Goal: Task Accomplishment & Management: Complete application form

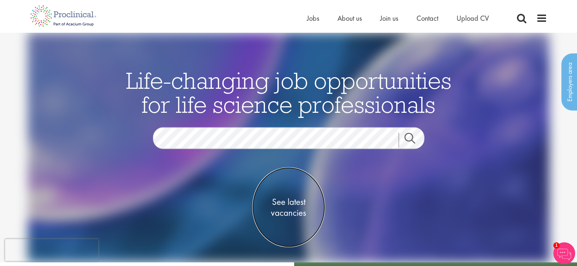
click at [285, 206] on span "See latest vacancies" at bounding box center [288, 208] width 73 height 22
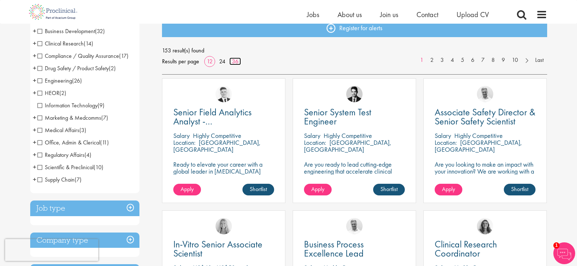
click at [233, 64] on link "36" at bounding box center [235, 62] width 12 height 8
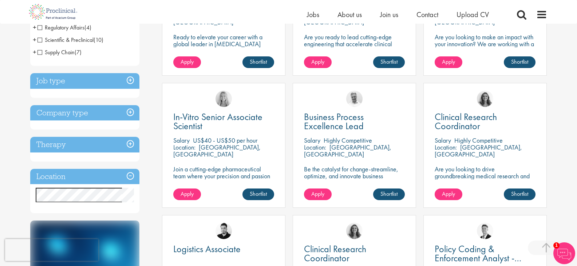
scroll to position [201, 0]
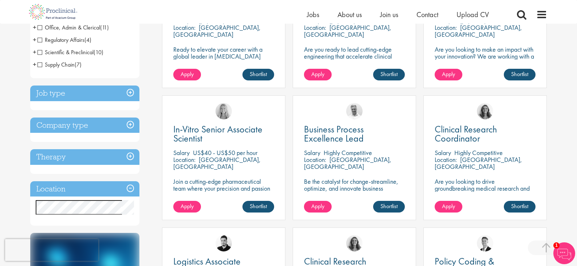
click at [130, 92] on h3 "Job type" at bounding box center [84, 94] width 109 height 16
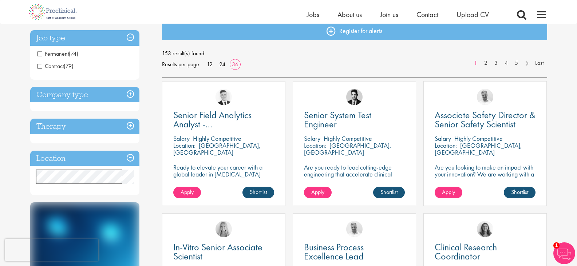
scroll to position [67, 0]
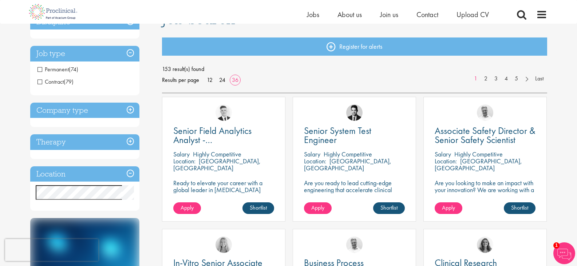
click at [132, 172] on h3 "Location" at bounding box center [84, 174] width 109 height 16
click at [131, 173] on h3 "Location" at bounding box center [84, 174] width 109 height 16
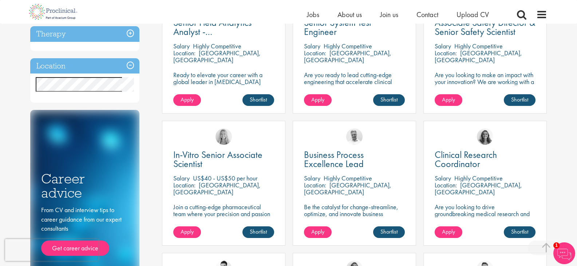
scroll to position [188, 0]
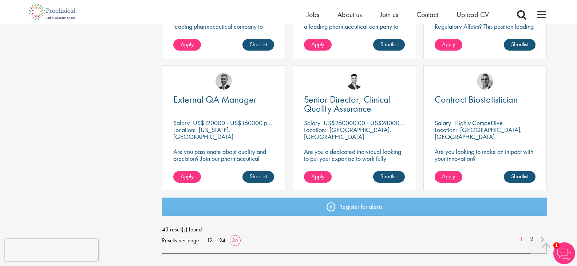
scroll to position [1555, 0]
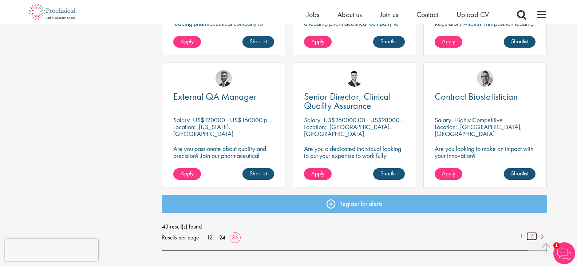
click at [530, 237] on link "2" at bounding box center [531, 236] width 11 height 8
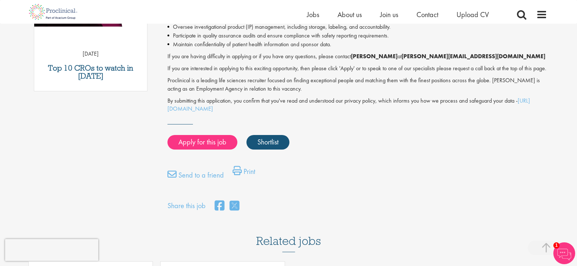
scroll to position [442, 0]
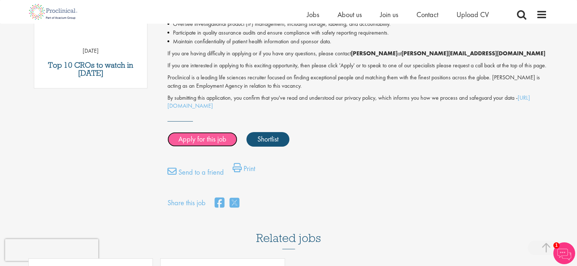
click at [190, 146] on link "Apply for this job" at bounding box center [202, 139] width 70 height 15
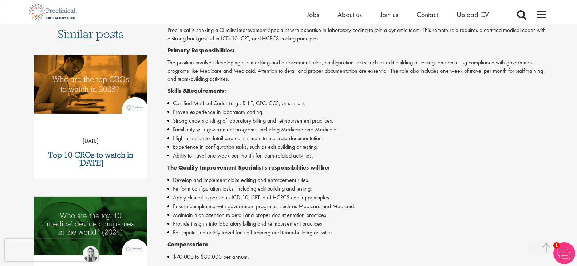
scroll to position [214, 0]
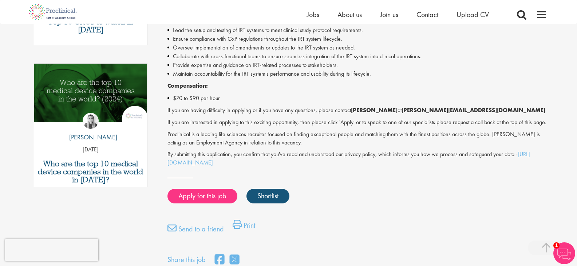
scroll to position [325, 0]
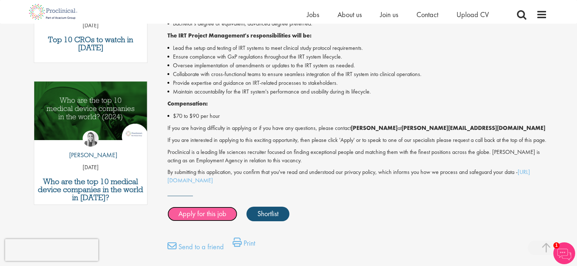
click at [217, 221] on link "Apply for this job" at bounding box center [202, 214] width 70 height 15
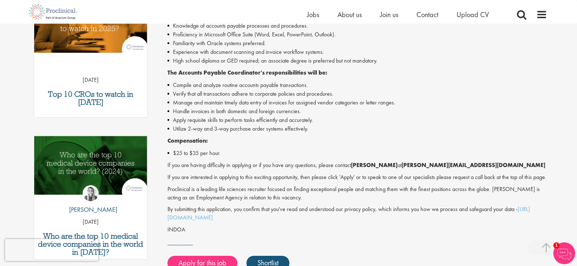
scroll to position [229, 0]
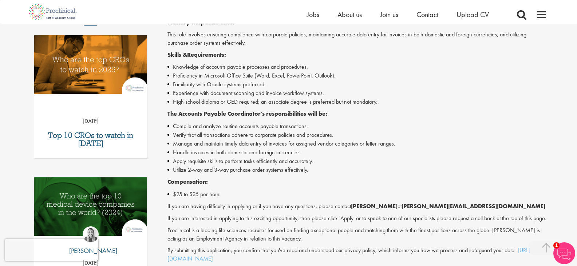
click at [565, 249] on img at bounding box center [564, 253] width 22 height 22
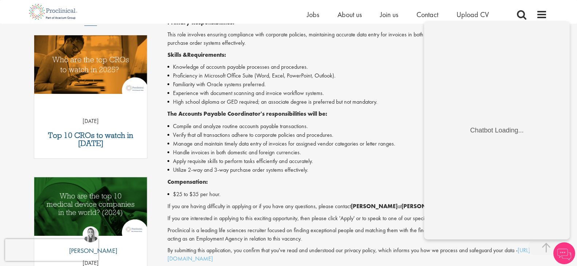
scroll to position [0, 0]
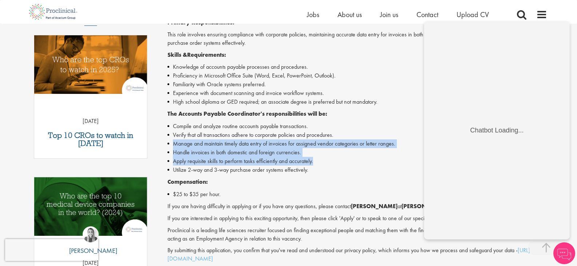
drag, startPoint x: 571, startPoint y: 137, endPoint x: 571, endPoint y: 159, distance: 22.6
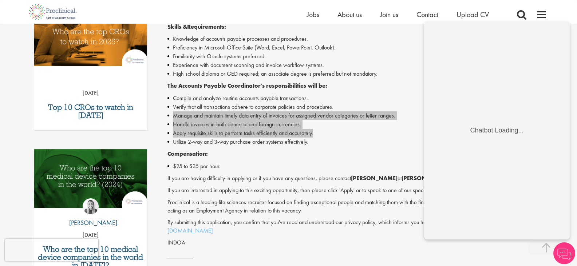
scroll to position [252, 0]
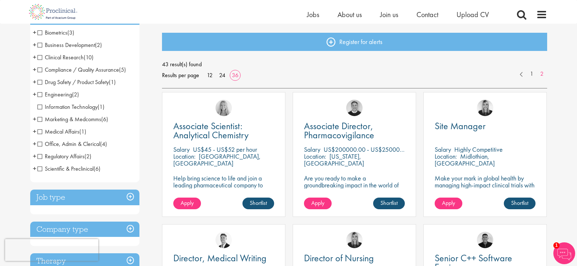
scroll to position [69, 0]
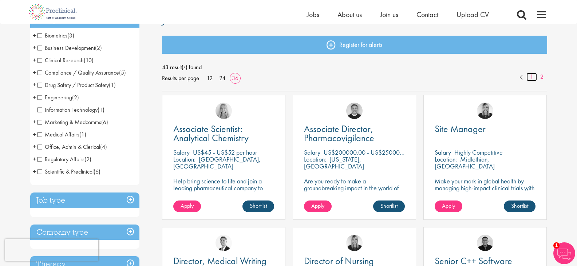
click at [530, 76] on link "1" at bounding box center [531, 77] width 11 height 8
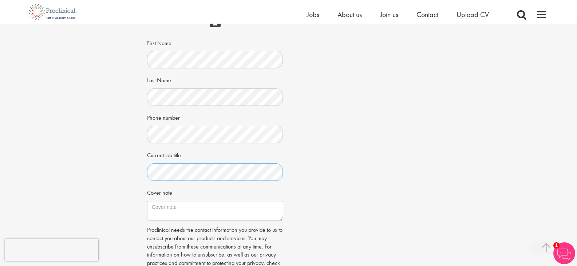
scroll to position [122, 0]
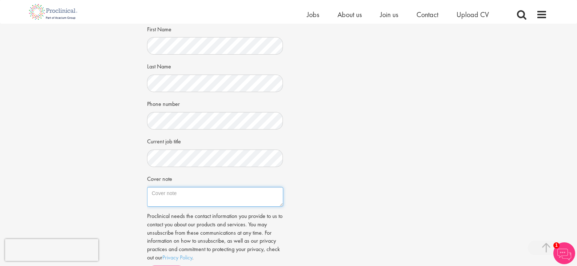
click at [179, 194] on textarea "Cover note" at bounding box center [215, 197] width 136 height 20
paste textarea "Dear Hiring Manager, I am excited to apply for the IRT Project Manager positio.…"
click at [271, 200] on textarea "Cover note" at bounding box center [215, 197] width 136 height 20
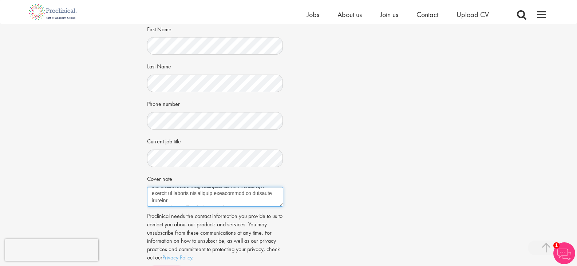
click at [241, 199] on textarea "Cover note" at bounding box center [215, 197] width 136 height 20
click at [248, 192] on textarea "Cover note" at bounding box center [215, 197] width 136 height 20
click at [201, 198] on textarea "Cover note" at bounding box center [215, 197] width 136 height 20
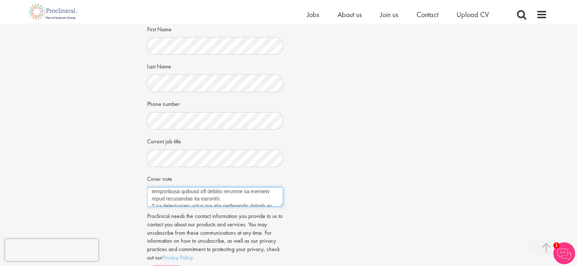
scroll to position [277, 0]
click at [229, 201] on textarea "Cover note" at bounding box center [215, 197] width 136 height 20
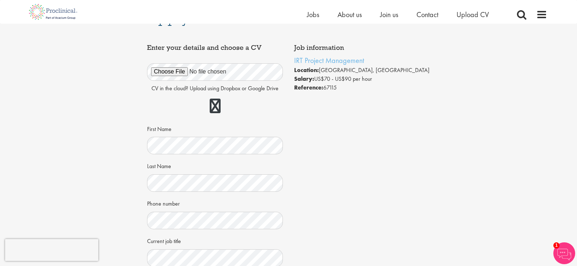
scroll to position [258, 0]
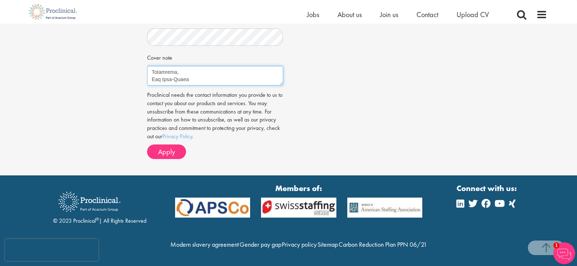
type textarea "Dear Hiring Manager, I am excited to apply for the IRT Project Manager positio.…"
click at [155, 128] on div "Proclinical needs the contact information you provide to us to contact you abou…" at bounding box center [215, 125] width 136 height 68
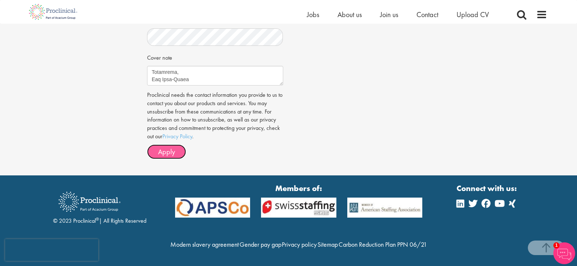
click at [156, 145] on button "Apply" at bounding box center [166, 152] width 39 height 15
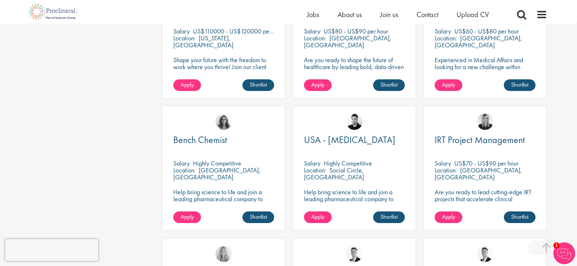
scroll to position [550, 0]
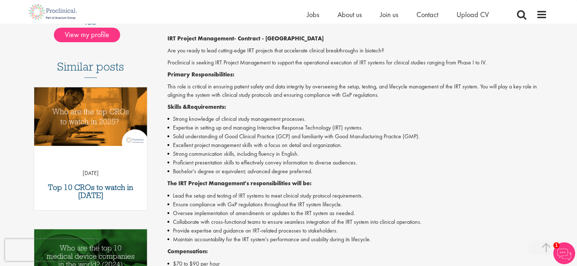
scroll to position [184, 0]
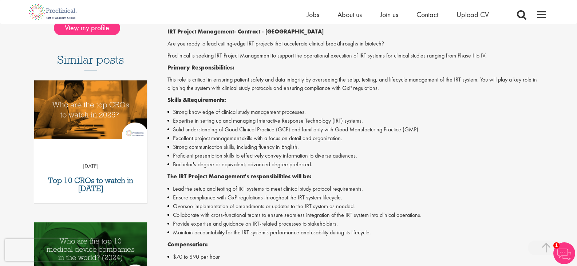
click at [219, 127] on li "Solid understanding of Good Clinical Practice (GCP) and familiarity with Good M…" at bounding box center [357, 129] width 380 height 9
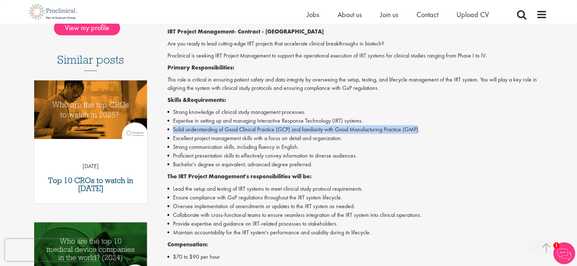
drag, startPoint x: 173, startPoint y: 129, endPoint x: 422, endPoint y: 131, distance: 248.6
click at [422, 131] on li "Solid understanding of Good Clinical Practice (GCP) and familiarity with Good M…" at bounding box center [357, 129] width 380 height 9
copy li "Solid understanding of Good Clinical Practice (GCP) and familiarity with Good M…"
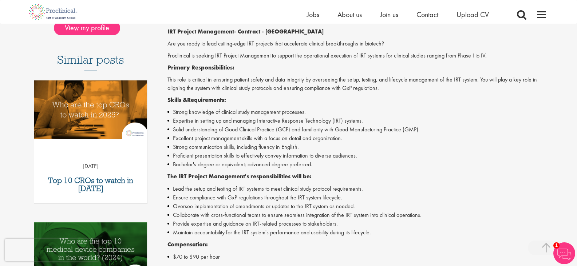
click at [328, 141] on li "Excellent project management skills with a focus on detail and organization." at bounding box center [357, 138] width 380 height 9
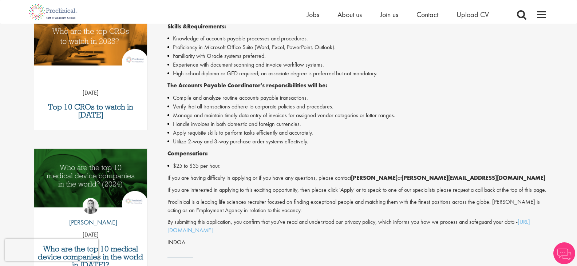
scroll to position [252, 0]
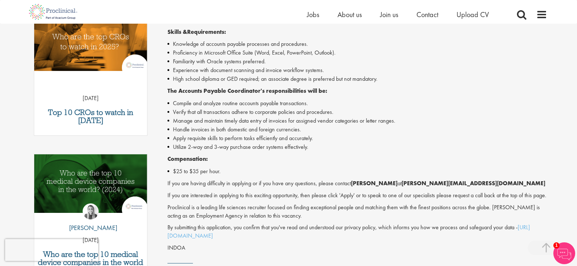
click at [562, 245] on img at bounding box center [564, 253] width 22 height 22
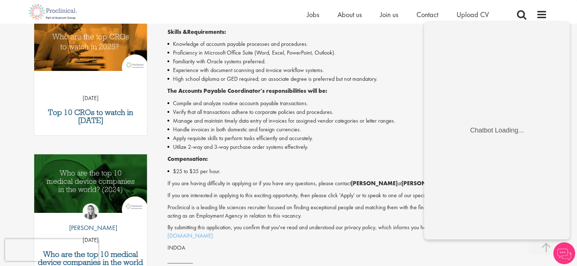
click at [376, 149] on li "Utilize 2-way and 3-way purchase order systems effectively." at bounding box center [357, 147] width 380 height 9
click at [362, 147] on li "Utilize 2-way and 3-way purchase order systems effectively." at bounding box center [357, 147] width 380 height 9
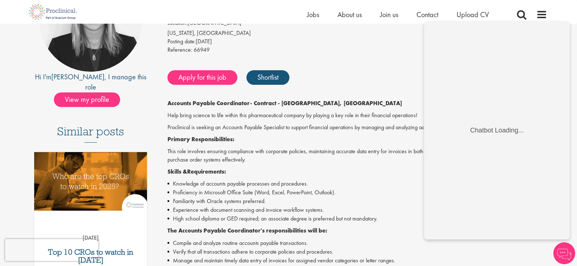
scroll to position [0, 0]
